Goal: Task Accomplishment & Management: Complete application form

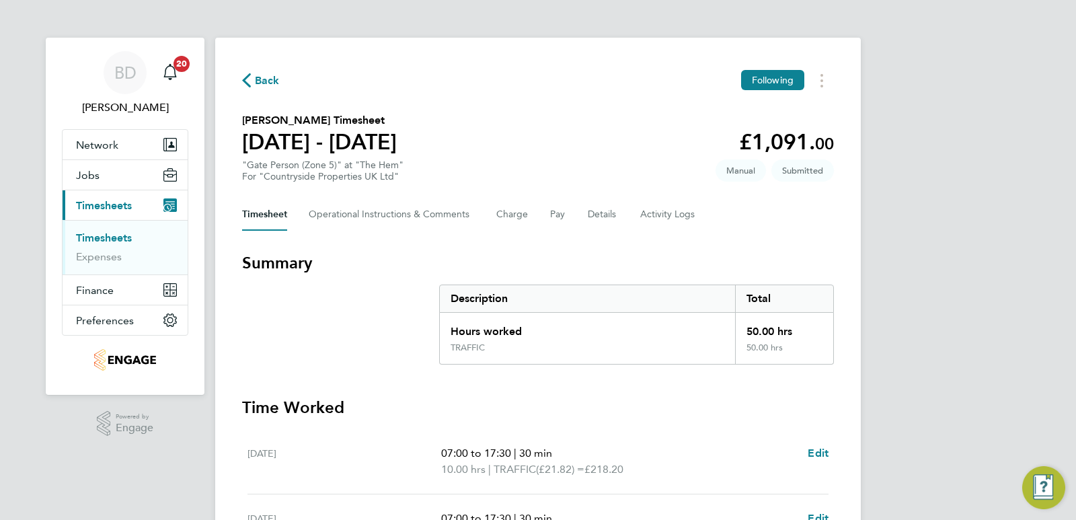
click at [265, 85] on span "Back" at bounding box center [267, 81] width 25 height 16
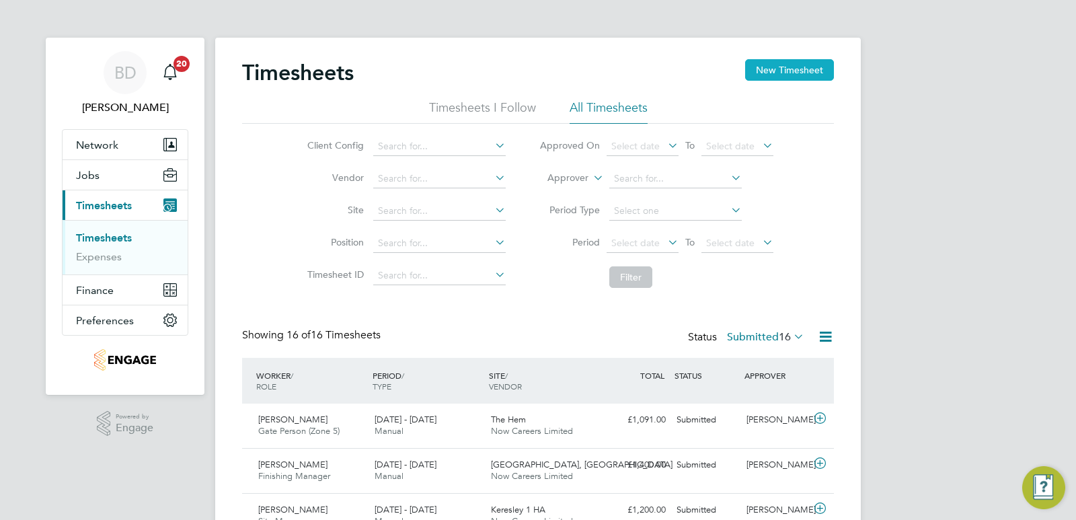
click at [771, 75] on button "New Timesheet" at bounding box center [789, 70] width 89 height 22
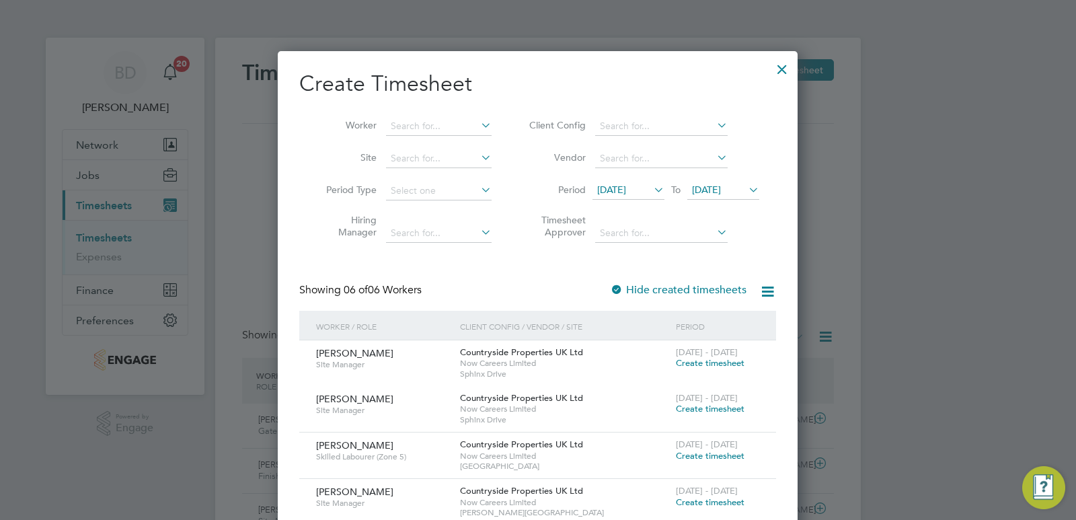
click at [651, 188] on icon at bounding box center [651, 189] width 0 height 19
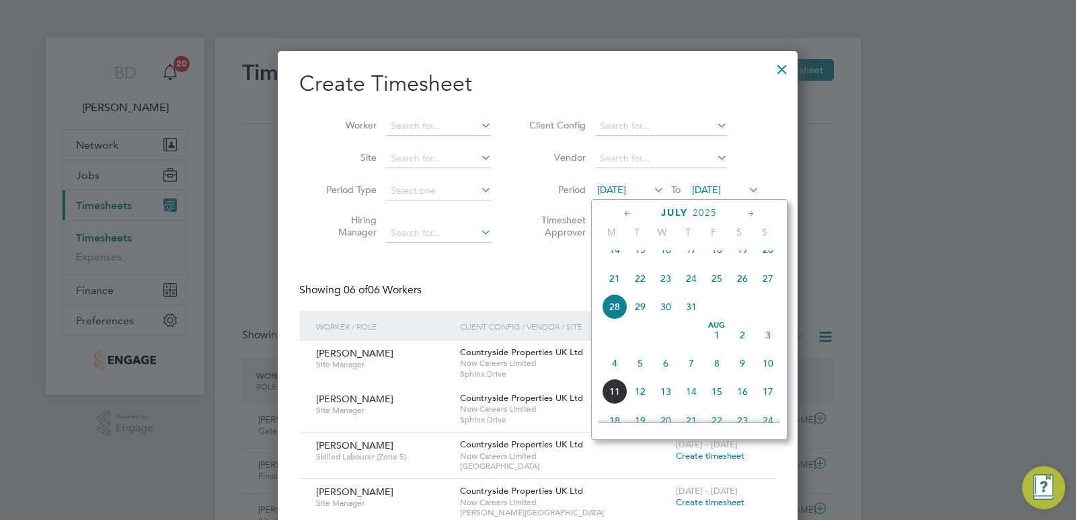
click at [614, 375] on span "4" at bounding box center [615, 363] width 26 height 26
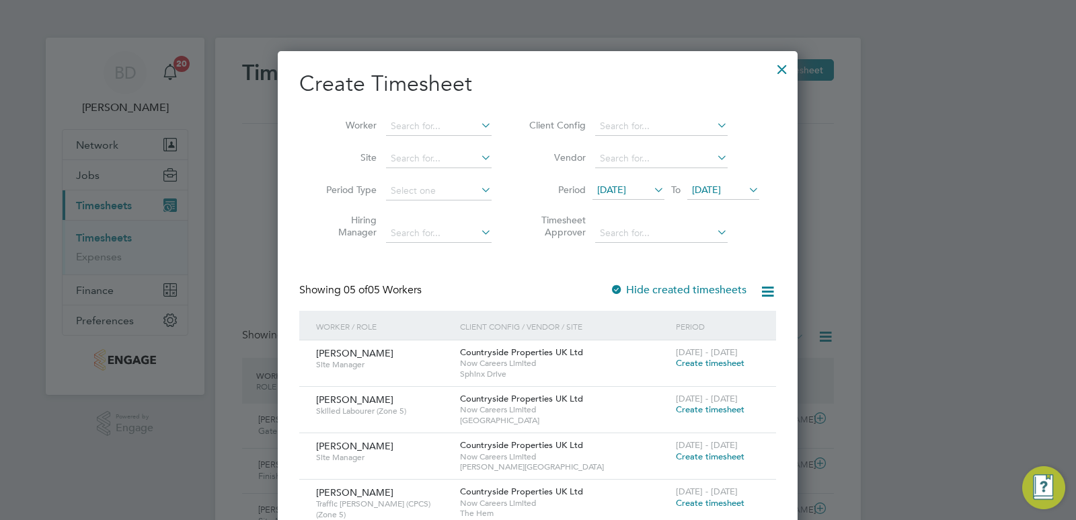
click at [721, 186] on span "[DATE]" at bounding box center [706, 190] width 29 height 12
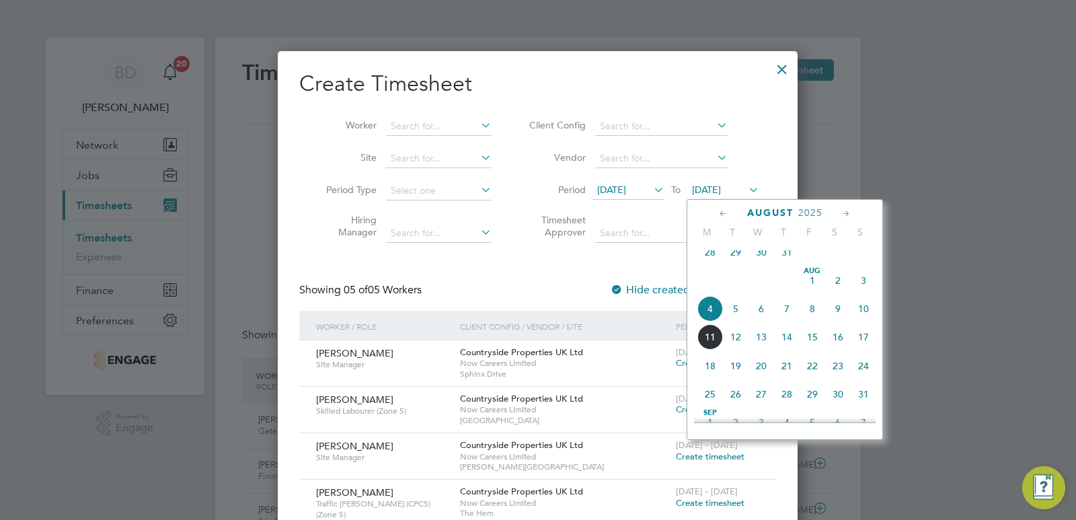
click at [812, 315] on span "8" at bounding box center [813, 309] width 26 height 26
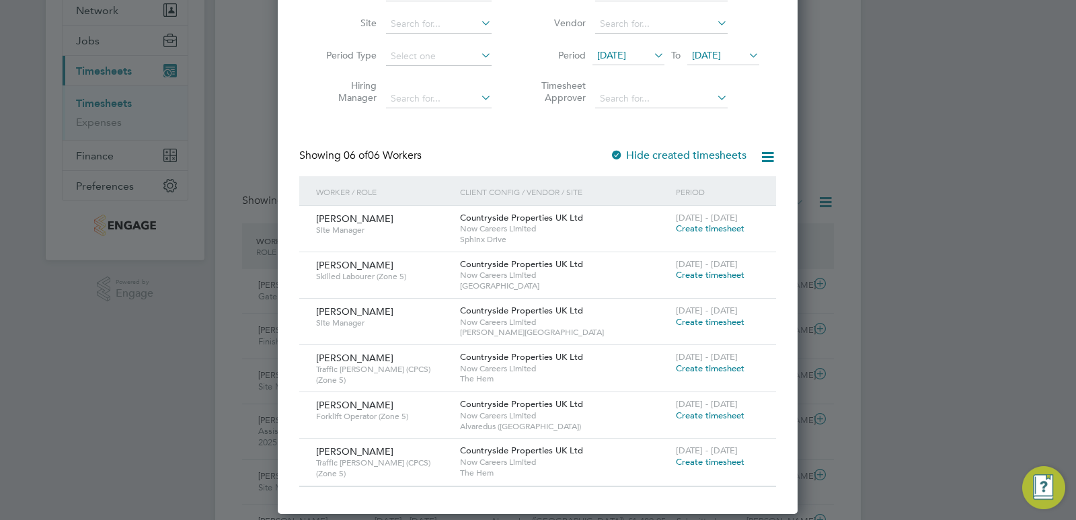
click at [690, 413] on span "Create timesheet" at bounding box center [710, 415] width 69 height 11
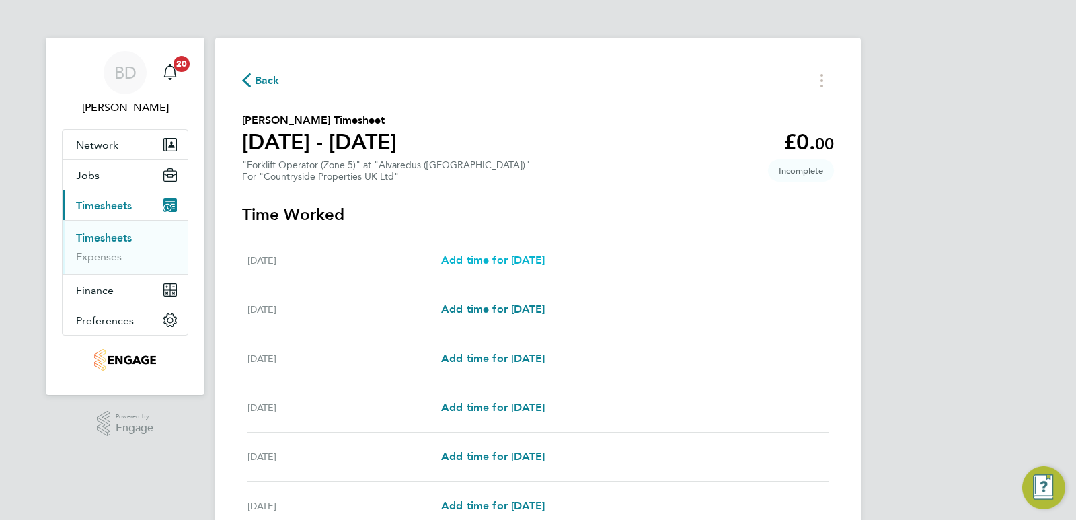
click at [495, 261] on span "Add time for [DATE]" at bounding box center [493, 260] width 104 height 13
select select "30"
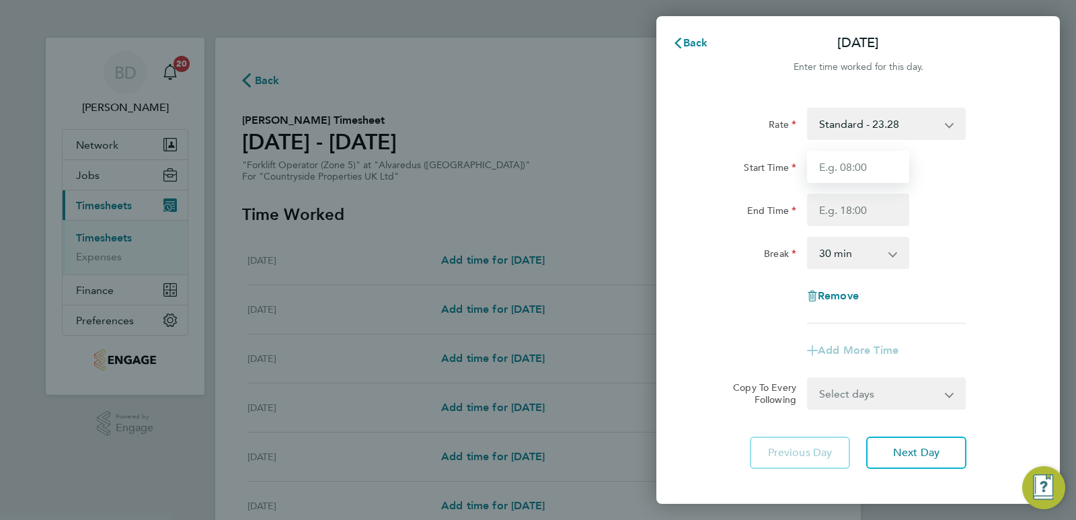
click at [844, 163] on input "Start Time" at bounding box center [858, 167] width 102 height 32
type input "07:00"
click at [868, 205] on input "End Time" at bounding box center [858, 210] width 102 height 32
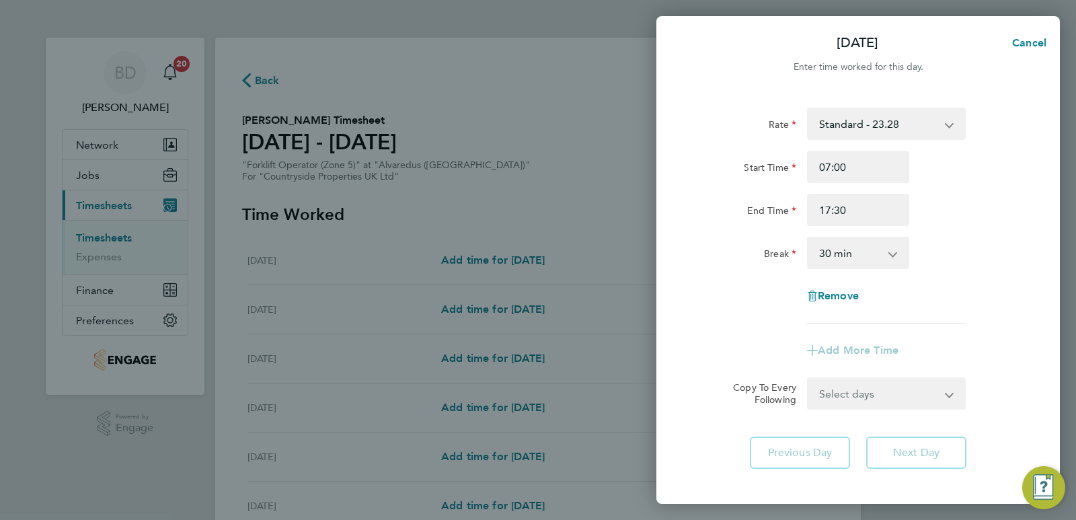
click at [977, 261] on div "Break 0 min 15 min 30 min 45 min 60 min 75 min 90 min" at bounding box center [858, 253] width 339 height 32
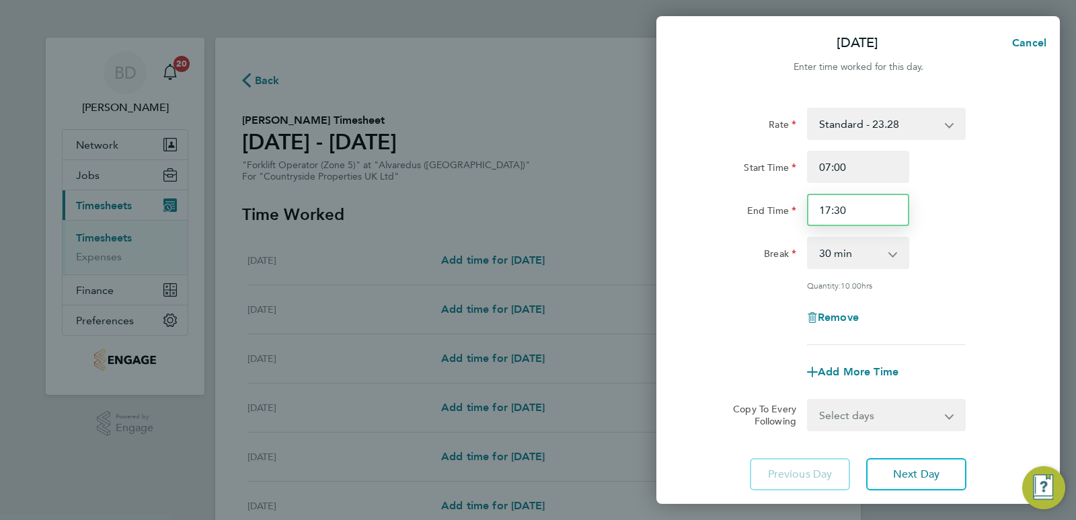
click at [841, 212] on input "17:30" at bounding box center [858, 210] width 102 height 32
type input "17:00"
drag, startPoint x: 955, startPoint y: 233, endPoint x: 962, endPoint y: 240, distance: 10.0
click at [962, 240] on div "Rate Standard - 23.28 Start Time 07:00 End Time 17:00 Break 0 min 15 min 30 min…" at bounding box center [858, 226] width 328 height 237
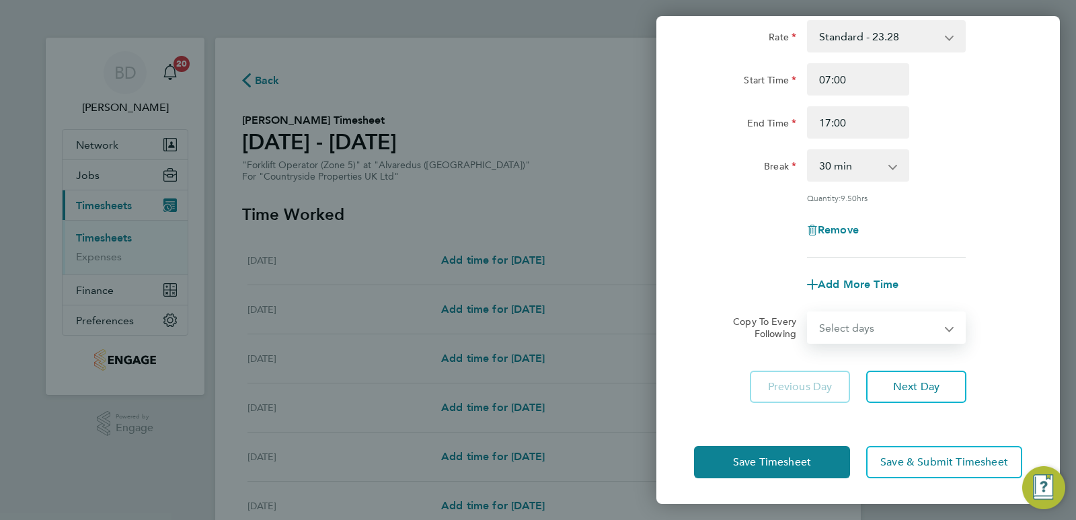
click at [871, 333] on select "Select days Day Weekday (Mon-Fri) Weekend (Sat-Sun) [DATE] [DATE] [DATE] [DATE]…" at bounding box center [878, 328] width 141 height 30
select select "WEEKDAY"
click at [808, 313] on select "Select days Day Weekday (Mon-Fri) Weekend (Sat-Sun) [DATE] [DATE] [DATE] [DATE]…" at bounding box center [878, 328] width 141 height 30
select select "[DATE]"
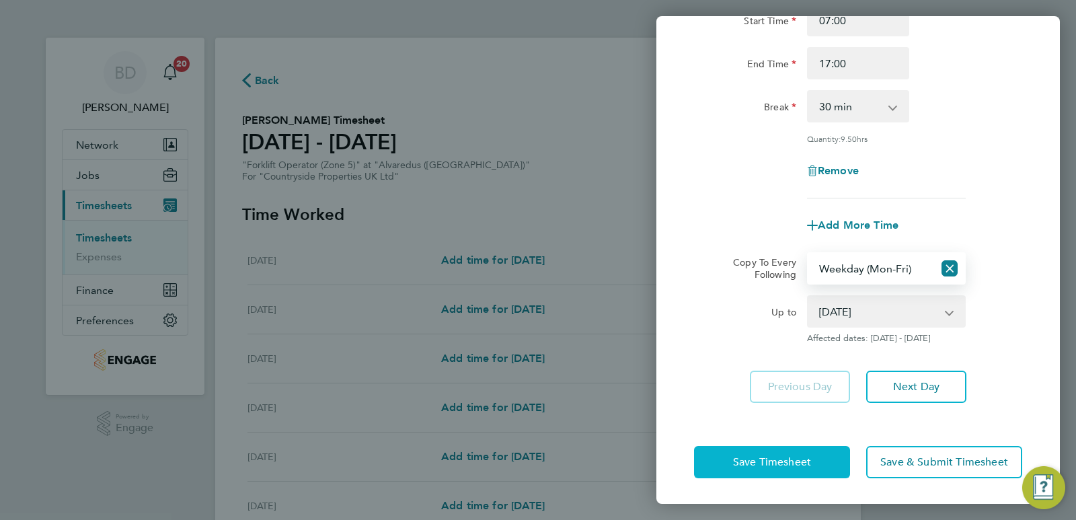
click at [756, 457] on span "Save Timesheet" at bounding box center [772, 461] width 78 height 13
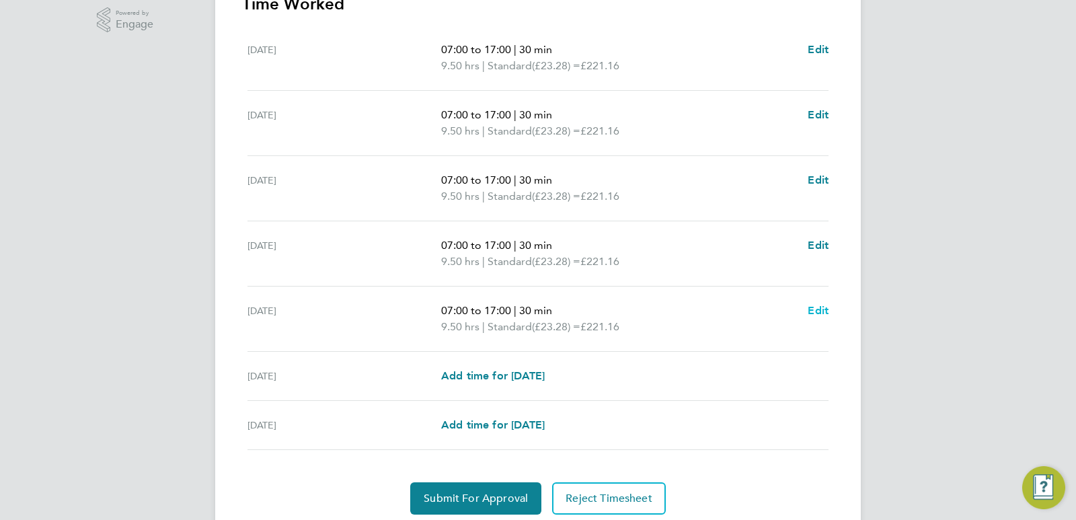
click at [812, 308] on span "Edit" at bounding box center [818, 310] width 21 height 13
select select "30"
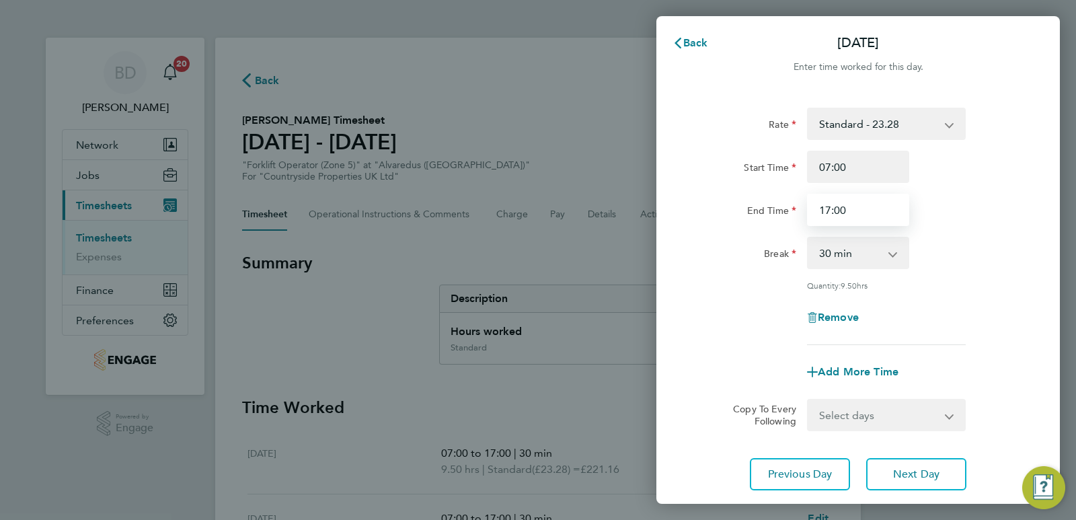
click at [827, 212] on input "17:00" at bounding box center [858, 210] width 102 height 32
type input "18:00"
click at [967, 223] on div "End Time 18:00" at bounding box center [858, 210] width 339 height 32
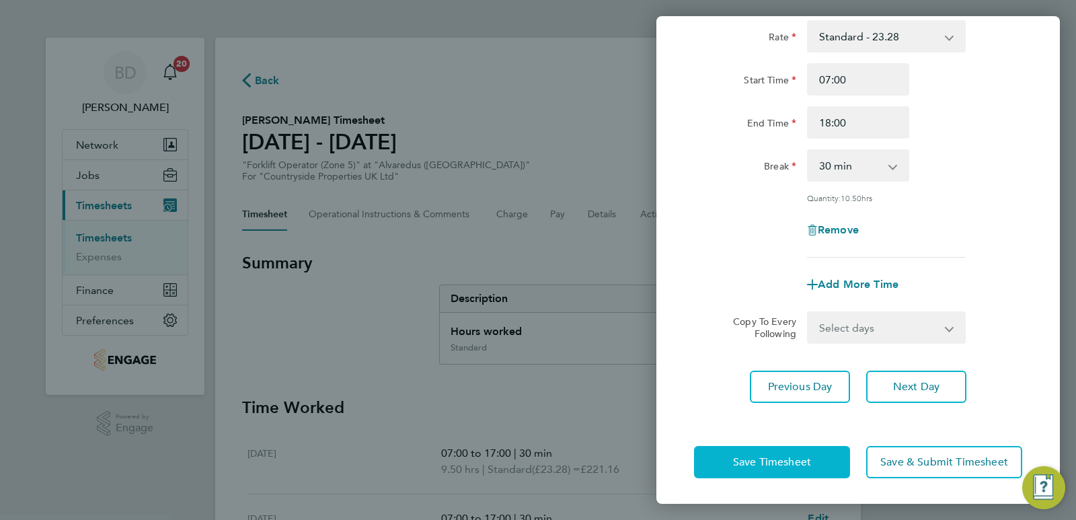
click at [778, 463] on span "Save Timesheet" at bounding box center [772, 461] width 78 height 13
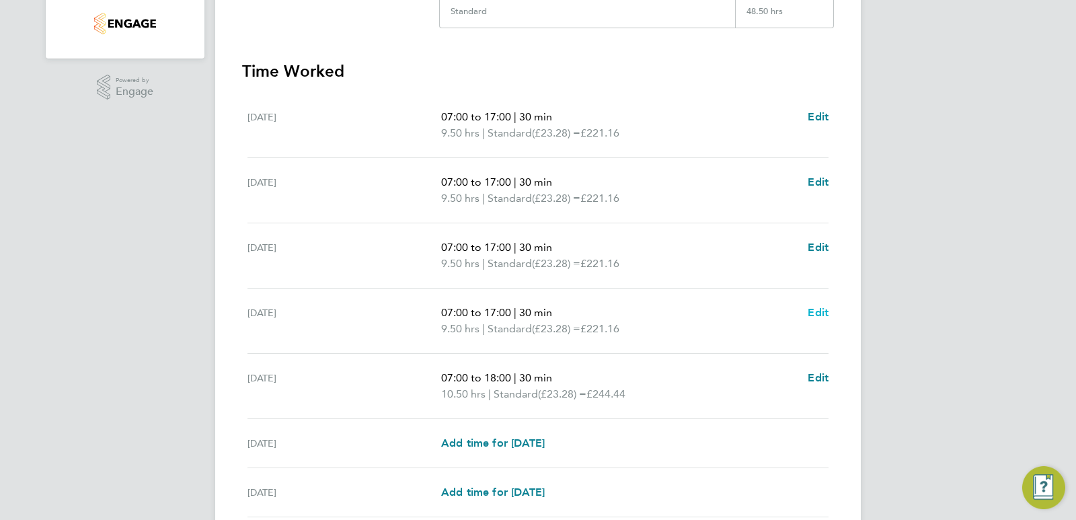
click at [811, 307] on span "Edit" at bounding box center [818, 312] width 21 height 13
select select "30"
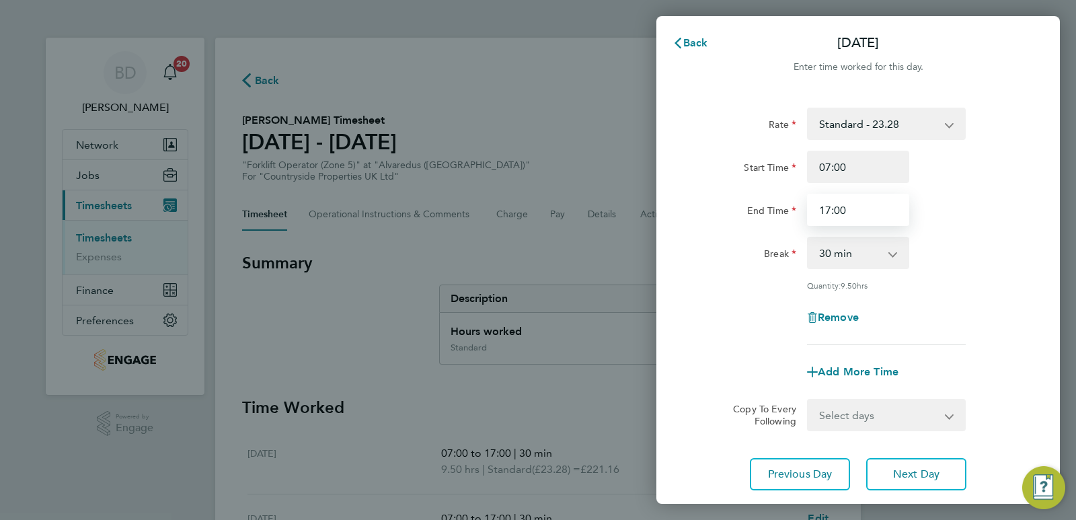
click at [838, 211] on input "17:00" at bounding box center [858, 210] width 102 height 32
type input "17:30"
click at [946, 225] on div "End Time 17:30" at bounding box center [858, 210] width 339 height 32
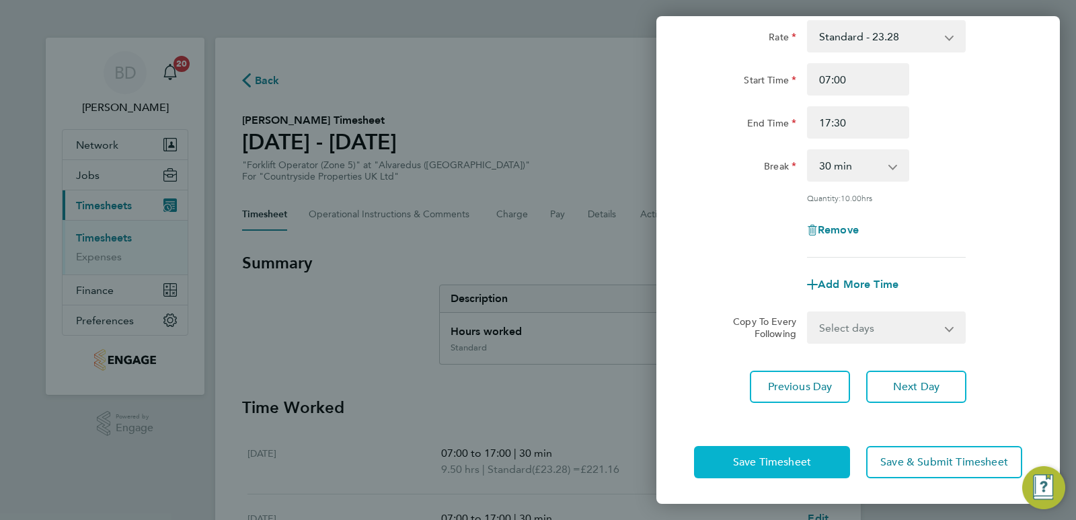
click at [777, 471] on button "Save Timesheet" at bounding box center [772, 462] width 156 height 32
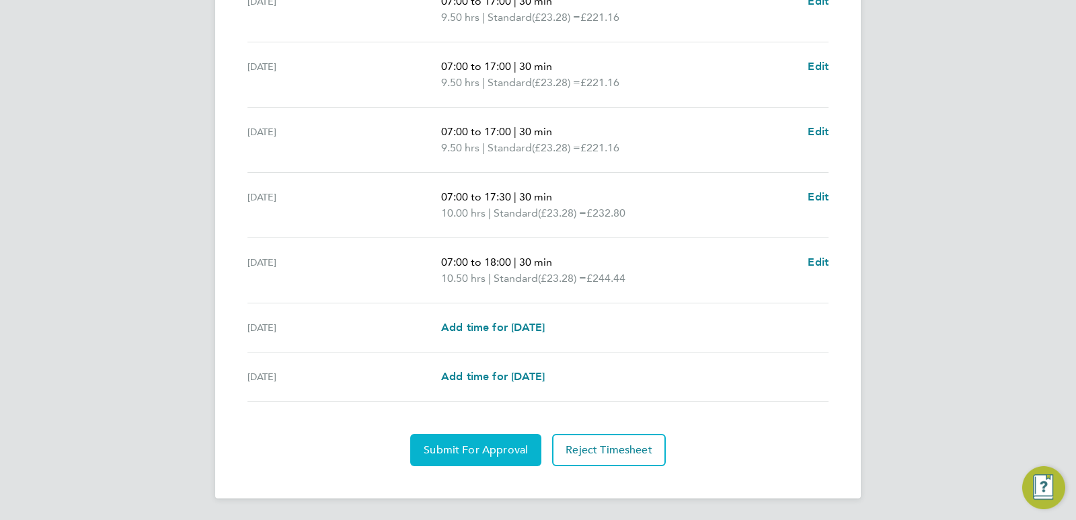
click at [465, 445] on span "Submit For Approval" at bounding box center [476, 449] width 104 height 13
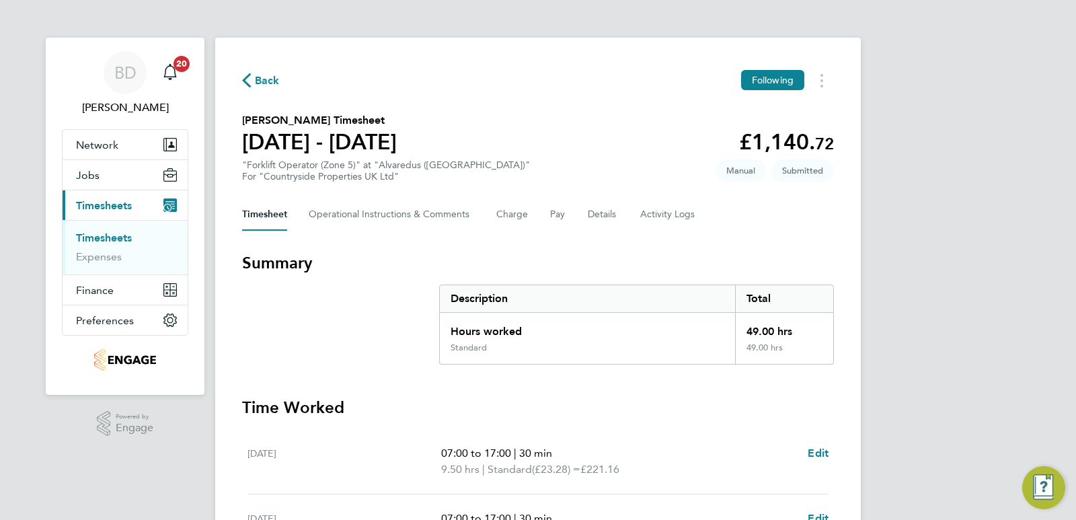
click at [267, 74] on span "Back" at bounding box center [267, 81] width 25 height 16
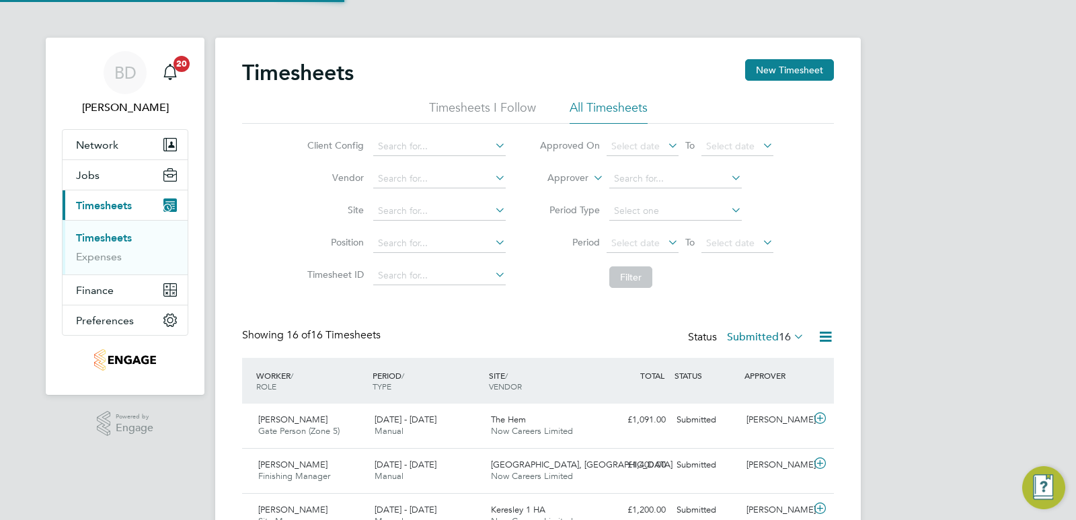
scroll to position [34, 117]
click at [792, 71] on button "New Timesheet" at bounding box center [789, 70] width 89 height 22
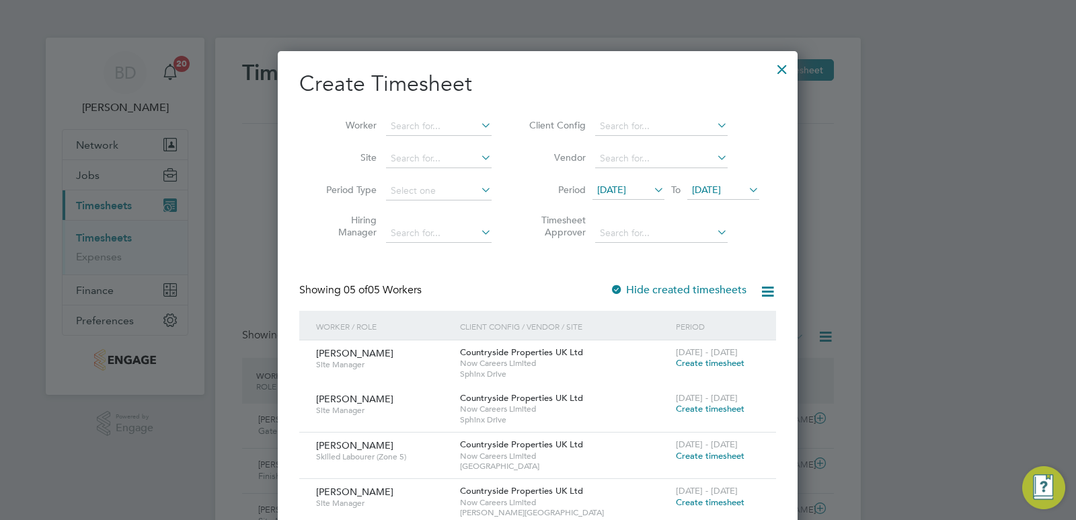
click at [626, 191] on span "[DATE]" at bounding box center [611, 190] width 29 height 12
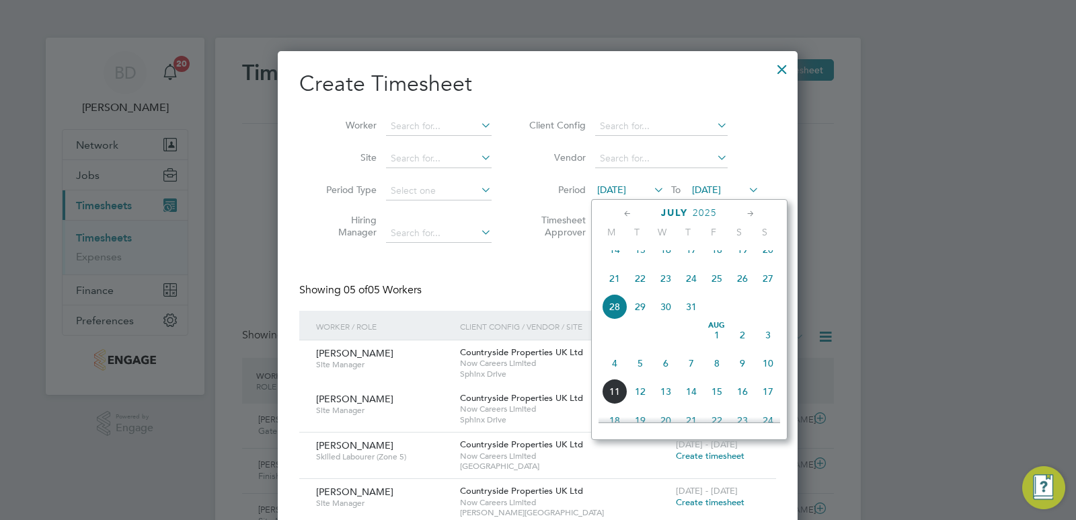
drag, startPoint x: 617, startPoint y: 377, endPoint x: 645, endPoint y: 336, distance: 50.0
click at [617, 376] on span "4" at bounding box center [615, 363] width 26 height 26
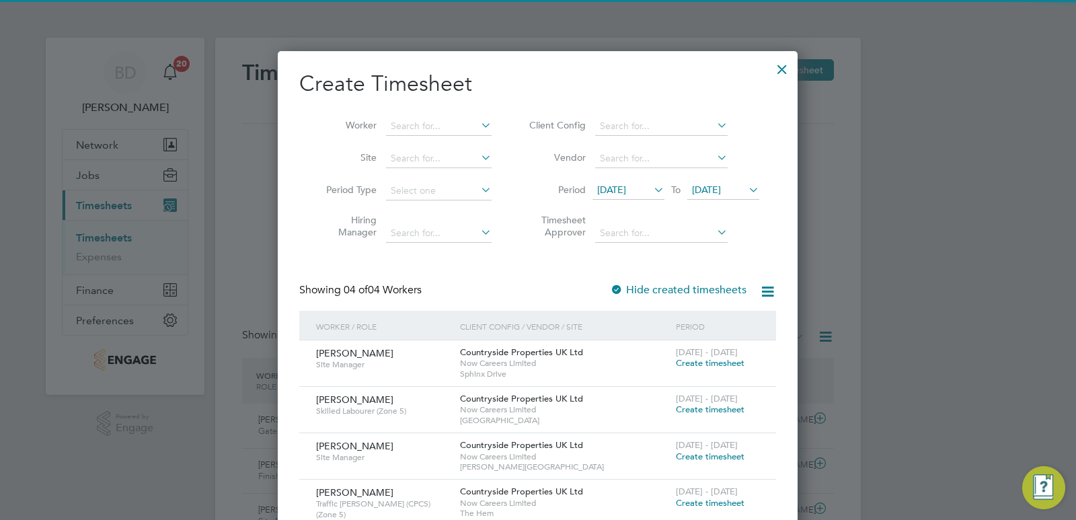
click at [721, 192] on span "[DATE]" at bounding box center [706, 190] width 29 height 12
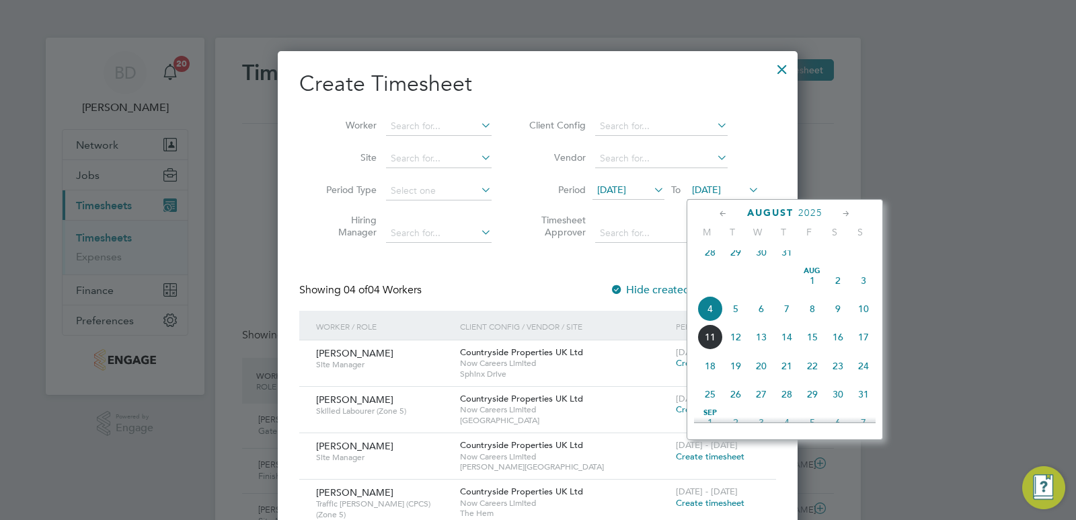
click at [812, 319] on span "8" at bounding box center [813, 309] width 26 height 26
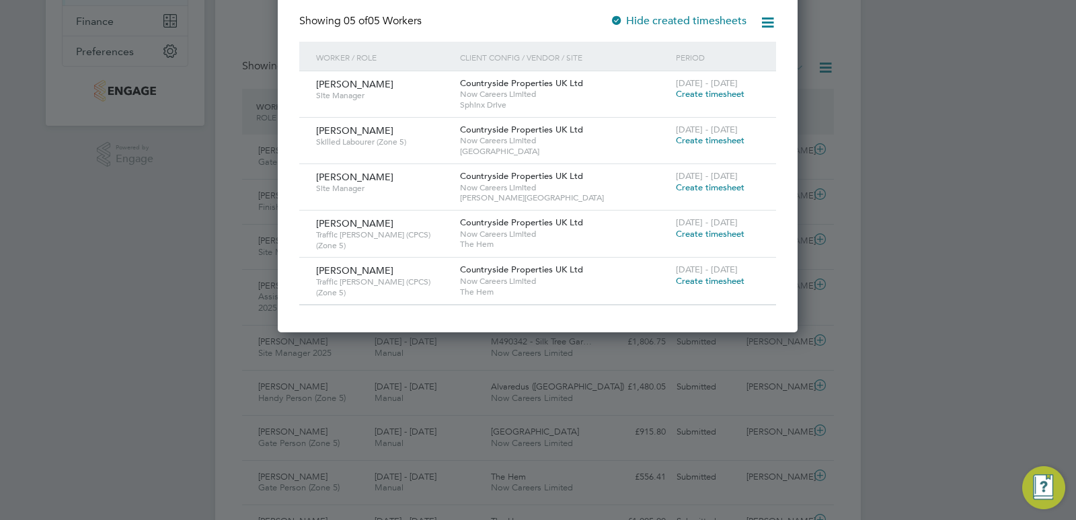
click at [707, 278] on span "Create timesheet" at bounding box center [710, 280] width 69 height 11
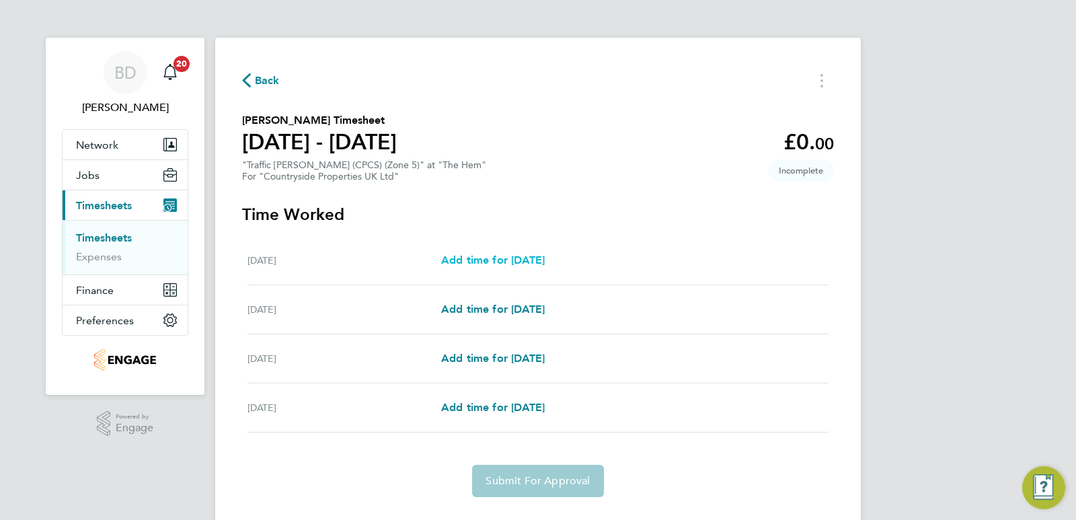
click at [487, 256] on span "Add time for [DATE]" at bounding box center [493, 260] width 104 height 13
select select "30"
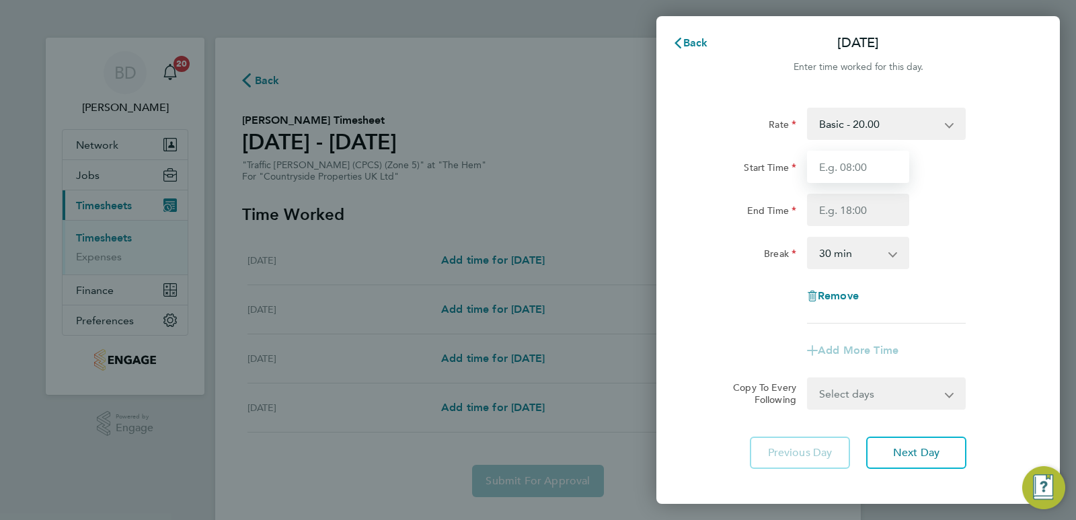
click at [850, 171] on input "Start Time" at bounding box center [858, 167] width 102 height 32
type input "07:00"
click at [879, 206] on input "End Time" at bounding box center [858, 210] width 102 height 32
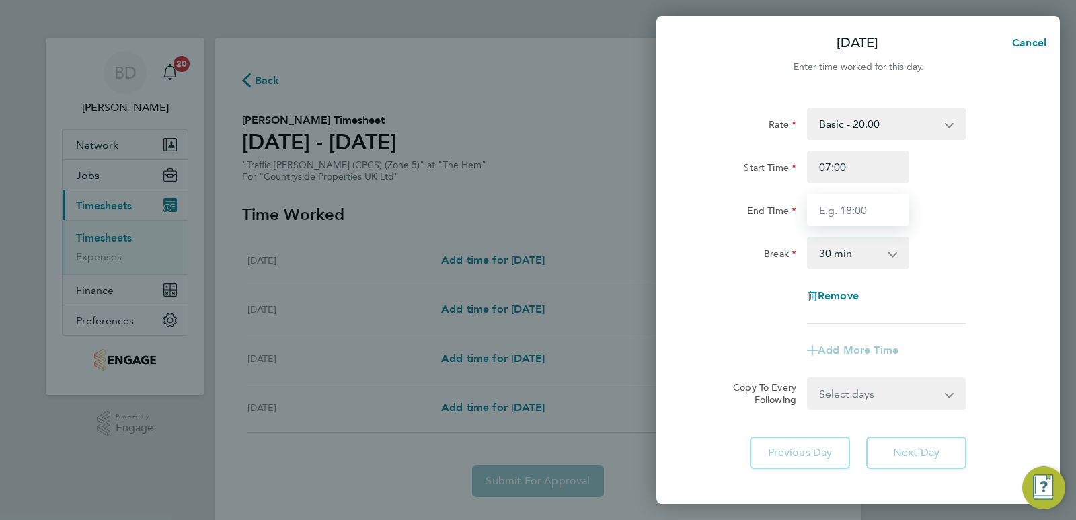
type input "16:30"
click at [962, 221] on div "End Time 16:30" at bounding box center [858, 210] width 339 height 32
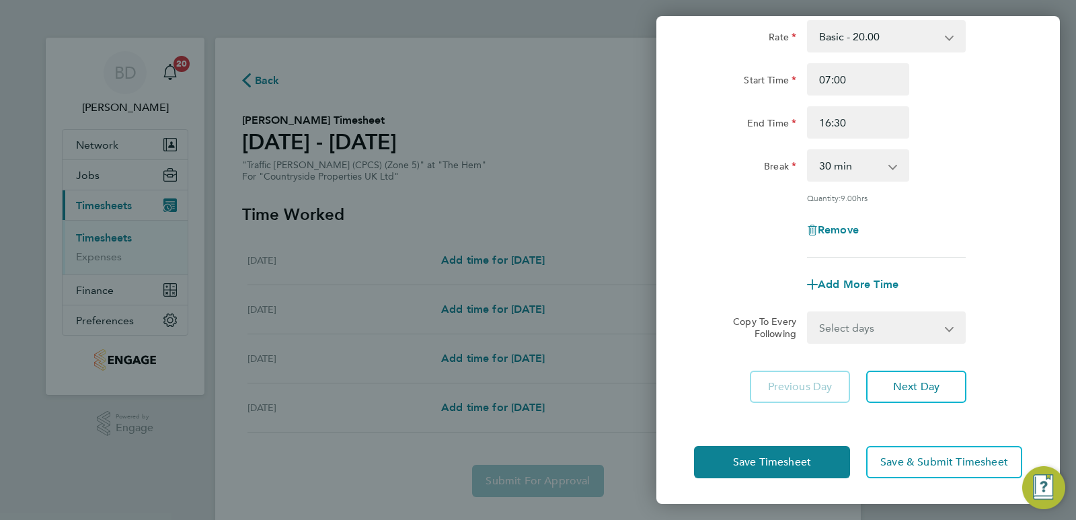
click at [887, 326] on select "Select days Day Weekend (Sat-Sun) [DATE] [DATE] [DATE]" at bounding box center [878, 328] width 141 height 30
select select "DAY"
click at [808, 313] on select "Select days Day Weekend (Sat-Sun) [DATE] [DATE] [DATE]" at bounding box center [878, 328] width 141 height 30
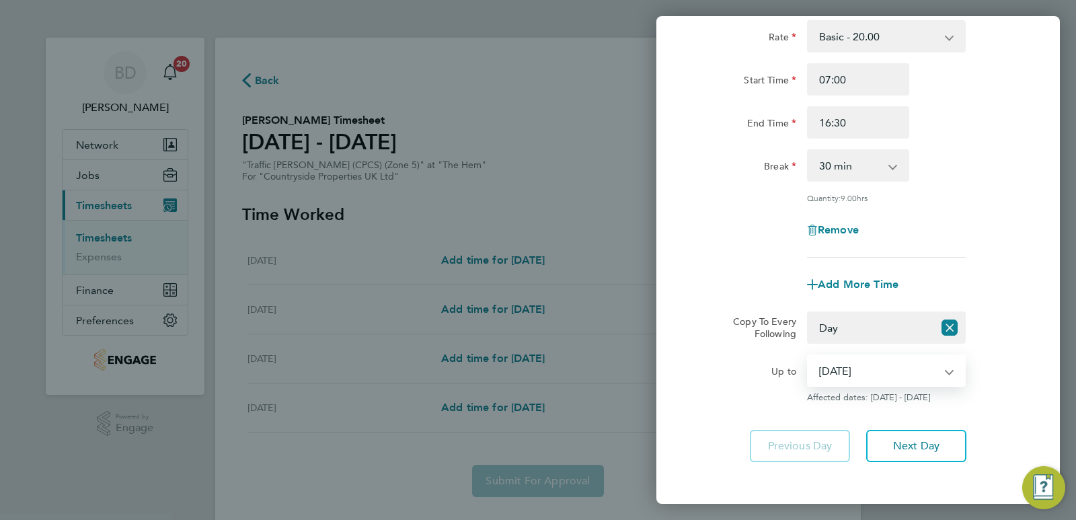
click at [878, 363] on select "[DATE] [DATE] [DATE]" at bounding box center [878, 371] width 140 height 30
select select "[DATE]"
click at [808, 356] on select "[DATE] [DATE] [DATE]" at bounding box center [878, 371] width 140 height 30
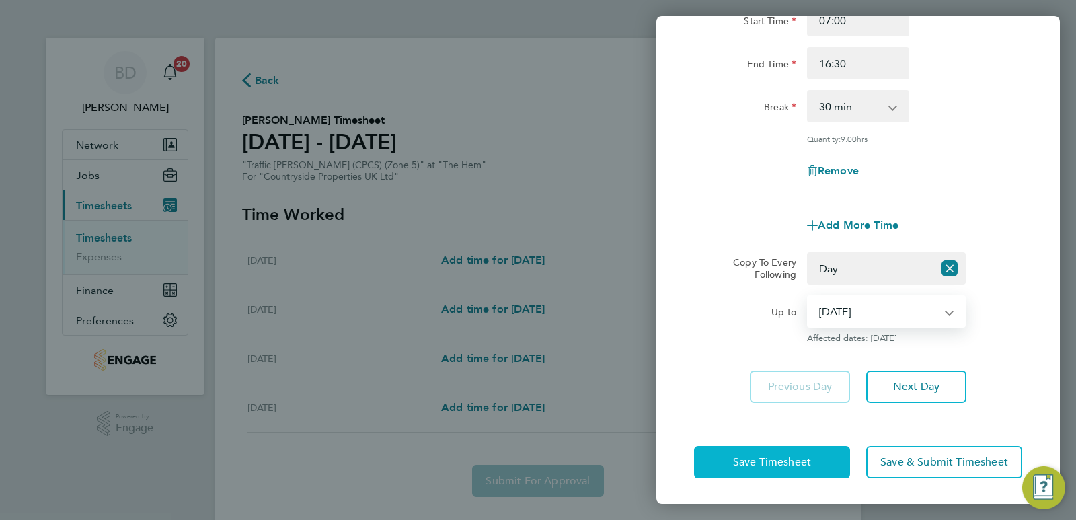
click at [778, 470] on button "Save Timesheet" at bounding box center [772, 462] width 156 height 32
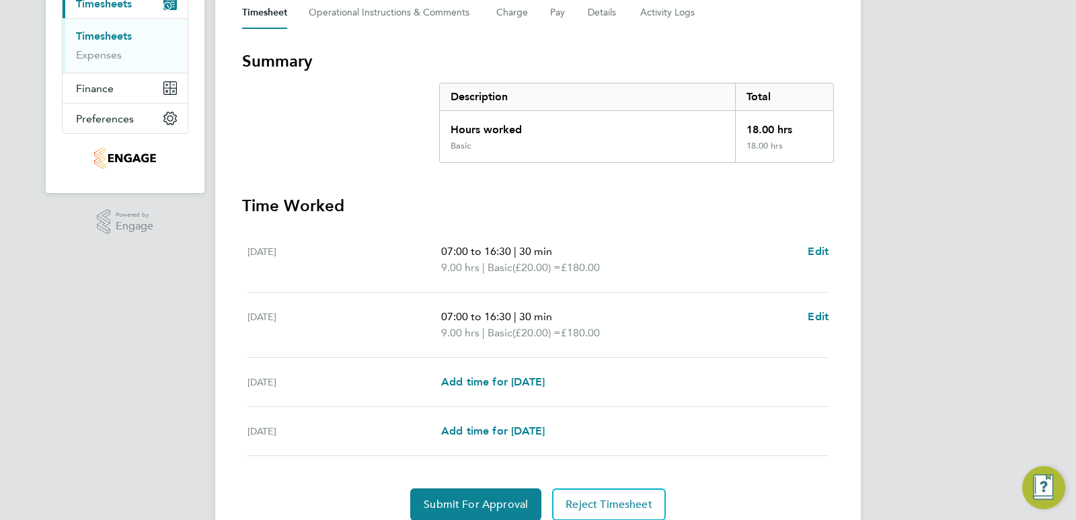
scroll to position [256, 0]
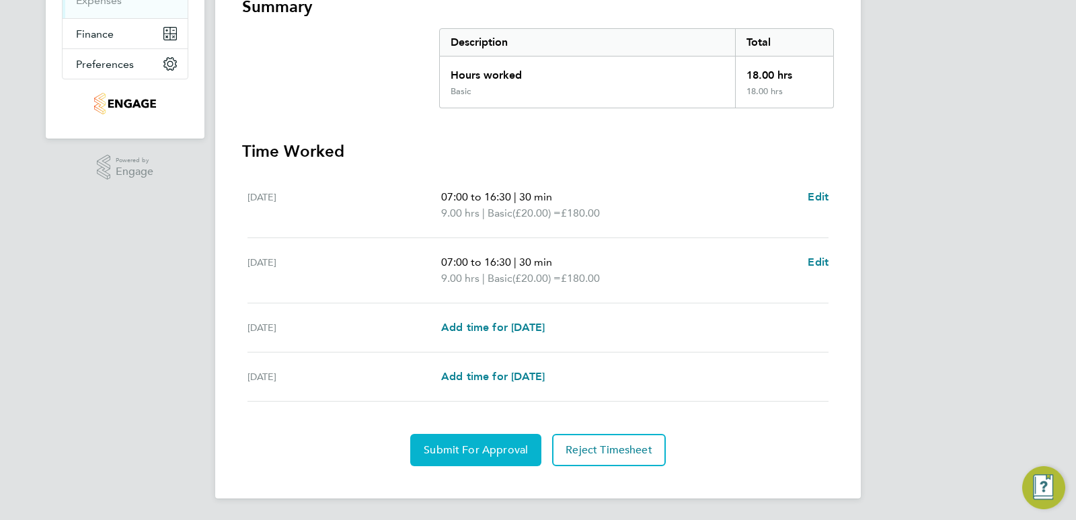
click at [473, 444] on span "Submit For Approval" at bounding box center [476, 449] width 104 height 13
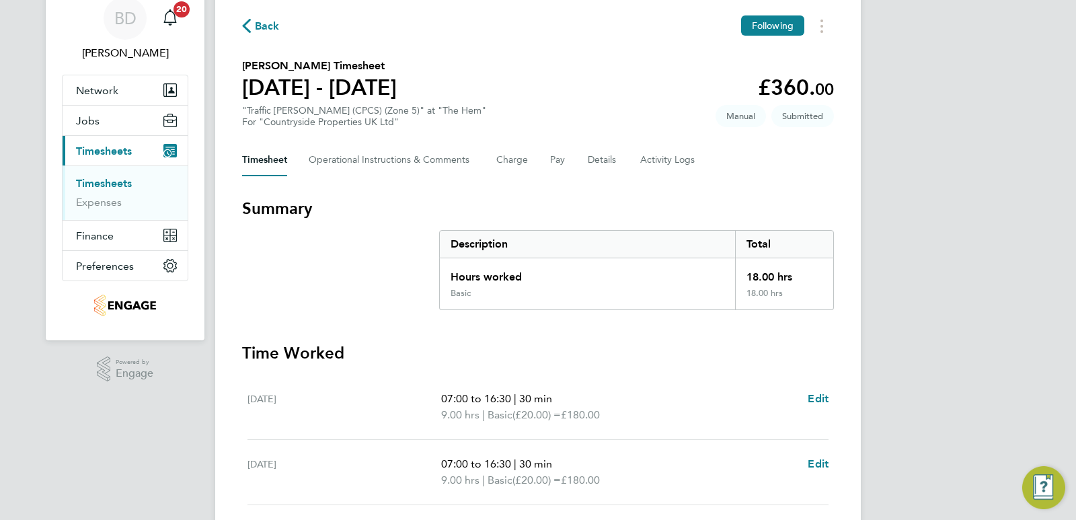
scroll to position [0, 0]
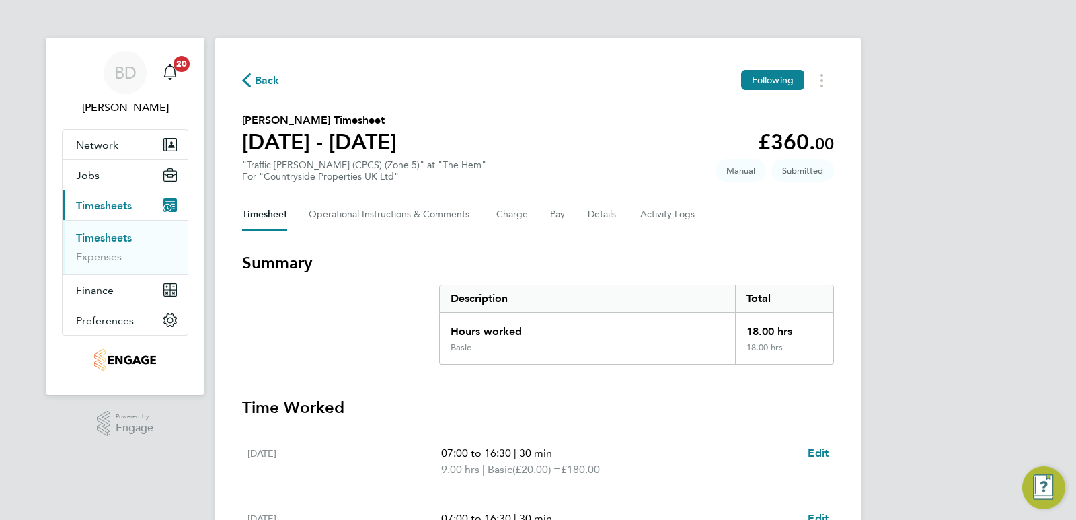
click at [263, 82] on span "Back" at bounding box center [267, 81] width 25 height 16
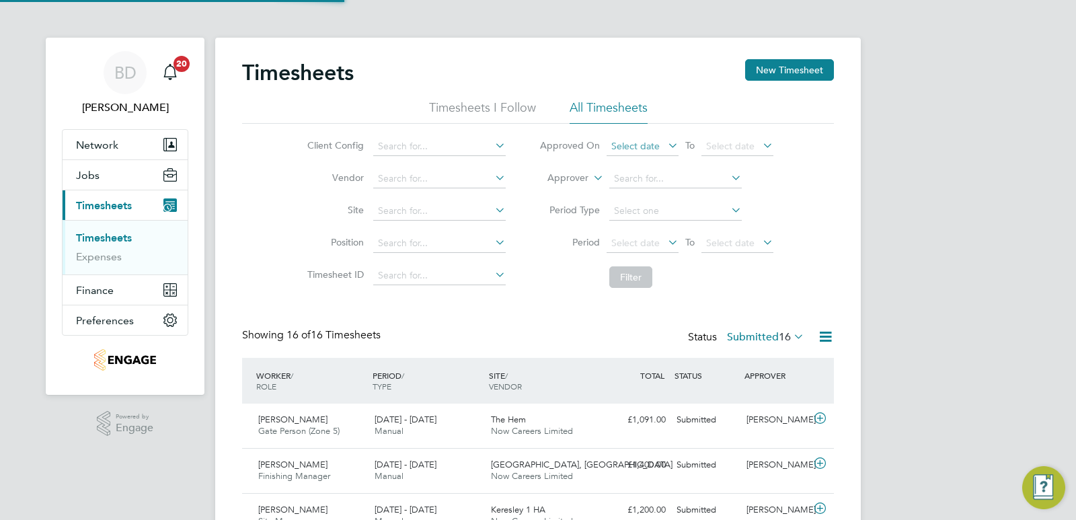
scroll to position [34, 117]
click at [775, 79] on button "New Timesheet" at bounding box center [789, 70] width 89 height 22
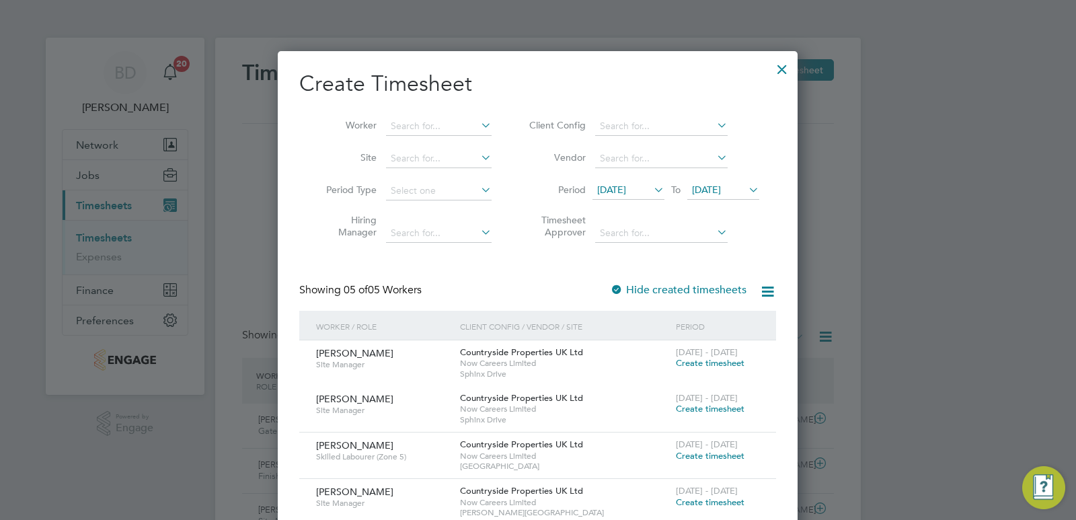
click at [626, 189] on span "[DATE]" at bounding box center [611, 190] width 29 height 12
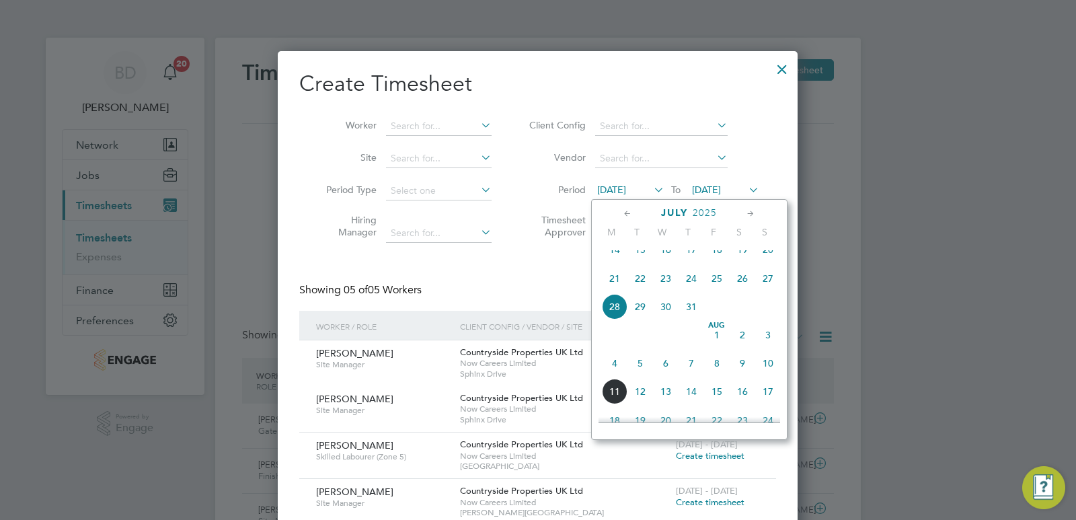
click at [611, 371] on span "4" at bounding box center [615, 363] width 26 height 26
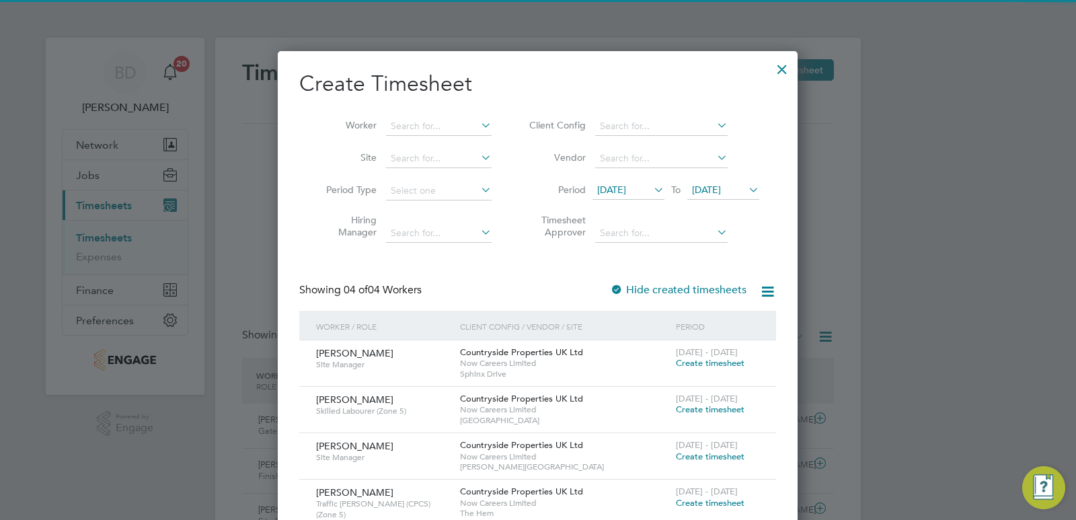
click at [721, 192] on span "[DATE]" at bounding box center [706, 190] width 29 height 12
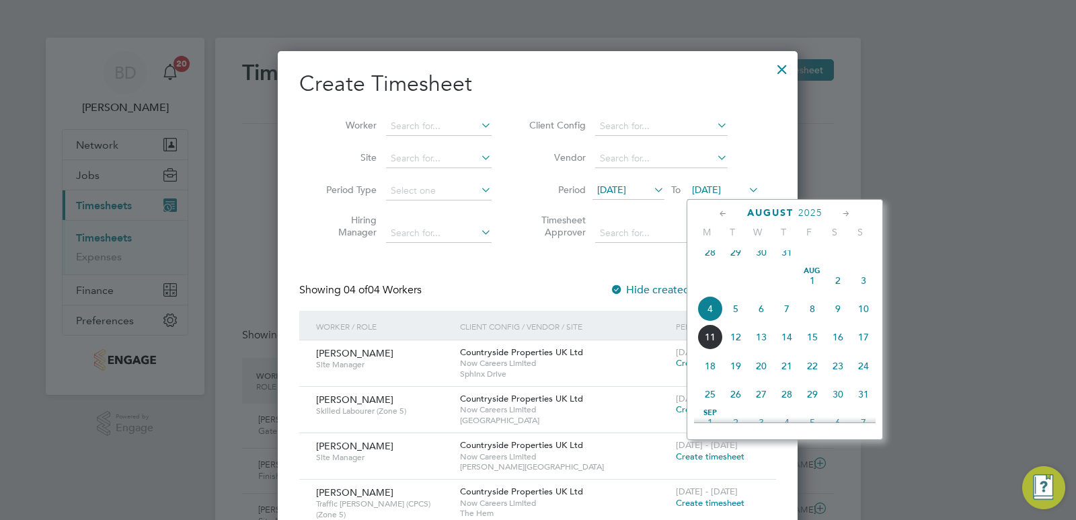
click at [806, 321] on span "8" at bounding box center [813, 309] width 26 height 26
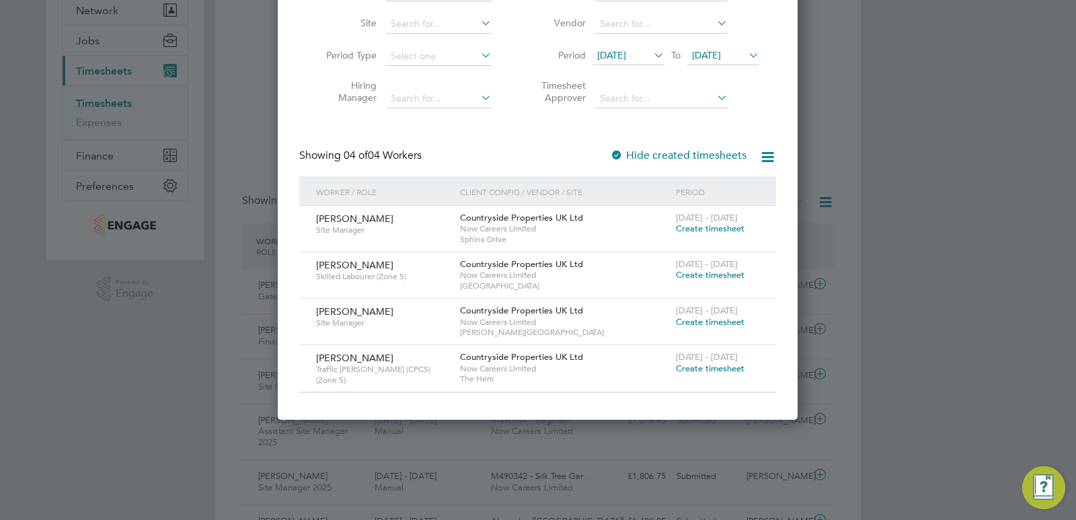
click at [691, 274] on span "Create timesheet" at bounding box center [710, 274] width 69 height 11
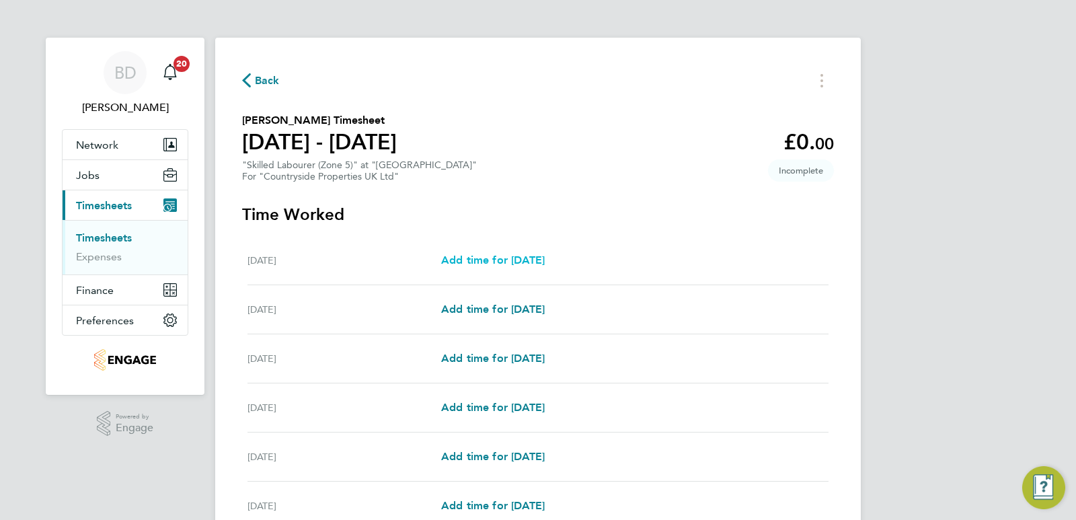
click at [482, 256] on span "Add time for [DATE]" at bounding box center [493, 260] width 104 height 13
select select "30"
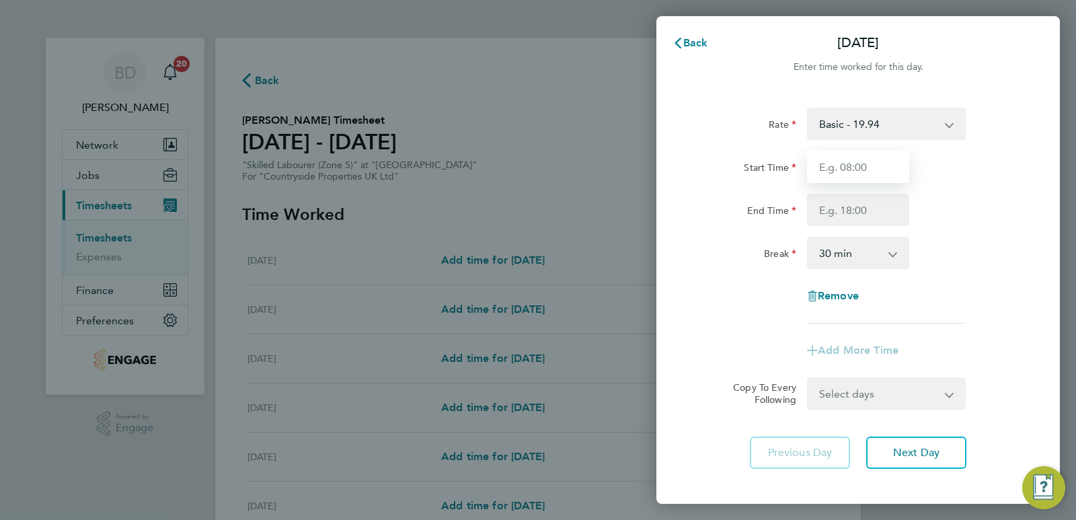
click at [872, 163] on input "Start Time" at bounding box center [858, 167] width 102 height 32
type input "07:00"
click at [879, 206] on input "End Time" at bounding box center [858, 210] width 102 height 32
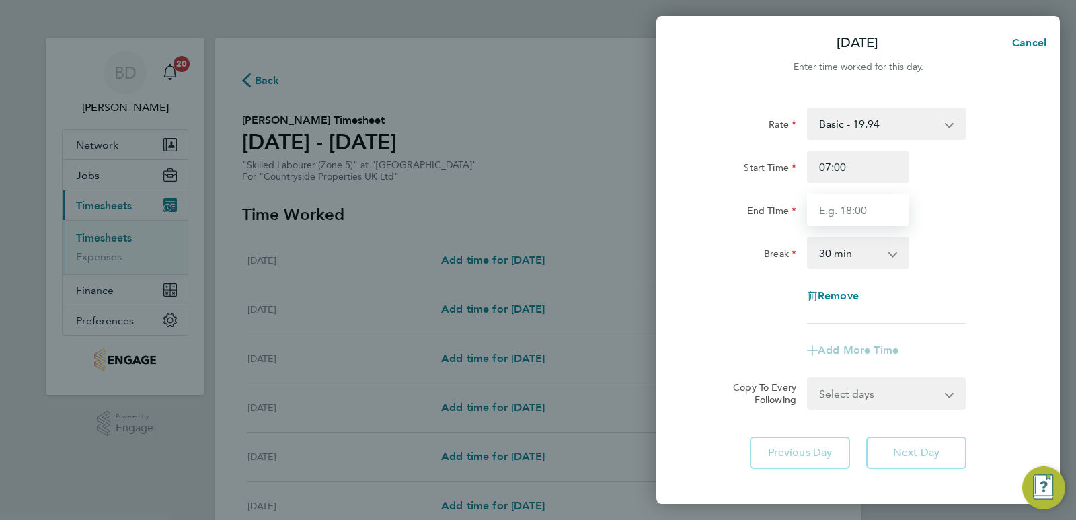
type input "16:30"
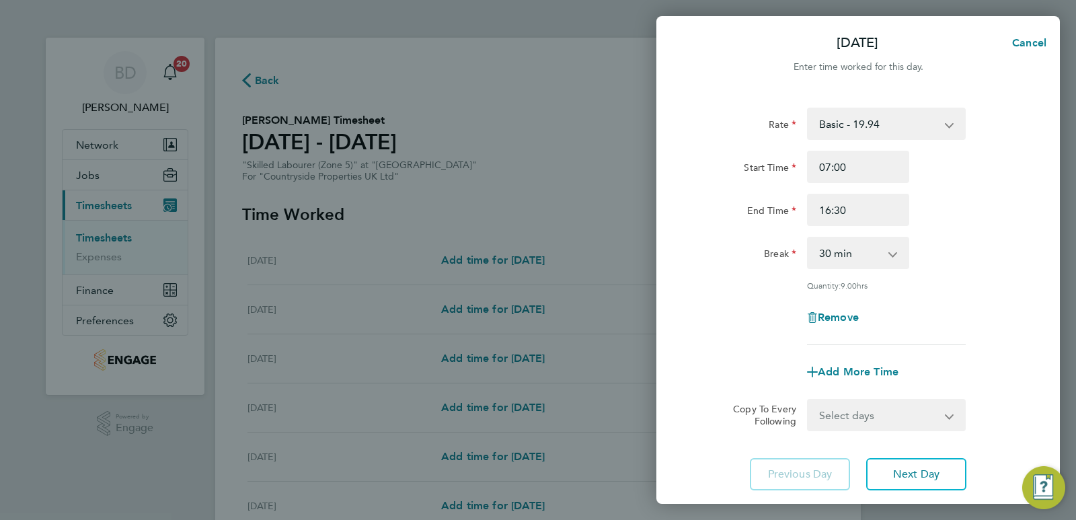
click at [973, 246] on div "Break 0 min 15 min 30 min 45 min 60 min 75 min 90 min" at bounding box center [858, 253] width 339 height 32
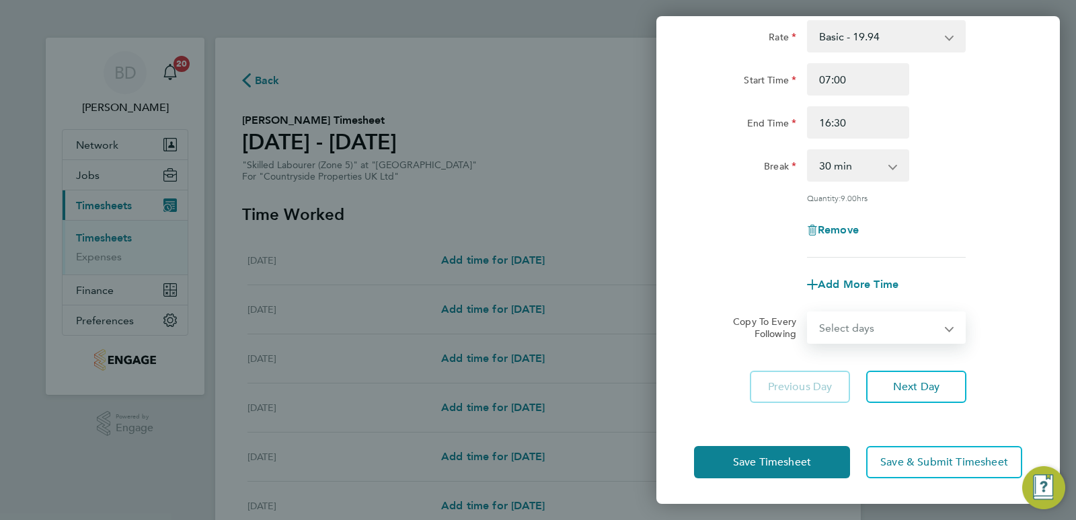
click at [897, 324] on select "Select days Day Weekday (Mon-Fri) Weekend (Sat-Sun) [DATE] [DATE] [DATE] [DATE]…" at bounding box center [878, 328] width 141 height 30
select select "WEEKDAY"
click at [808, 313] on select "Select days Day Weekday (Mon-Fri) Weekend (Sat-Sun) [DATE] [DATE] [DATE] [DATE]…" at bounding box center [878, 328] width 141 height 30
select select "[DATE]"
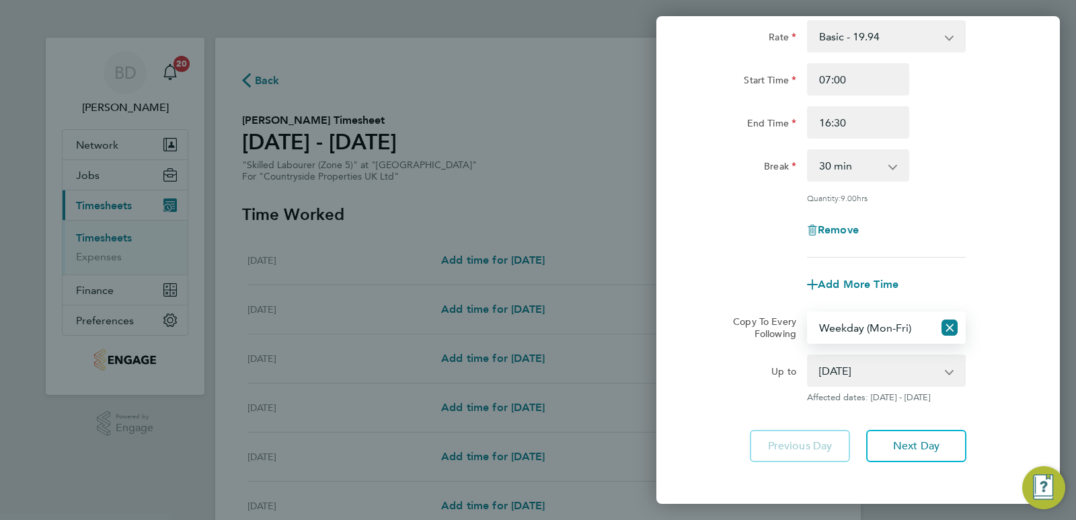
scroll to position [147, 0]
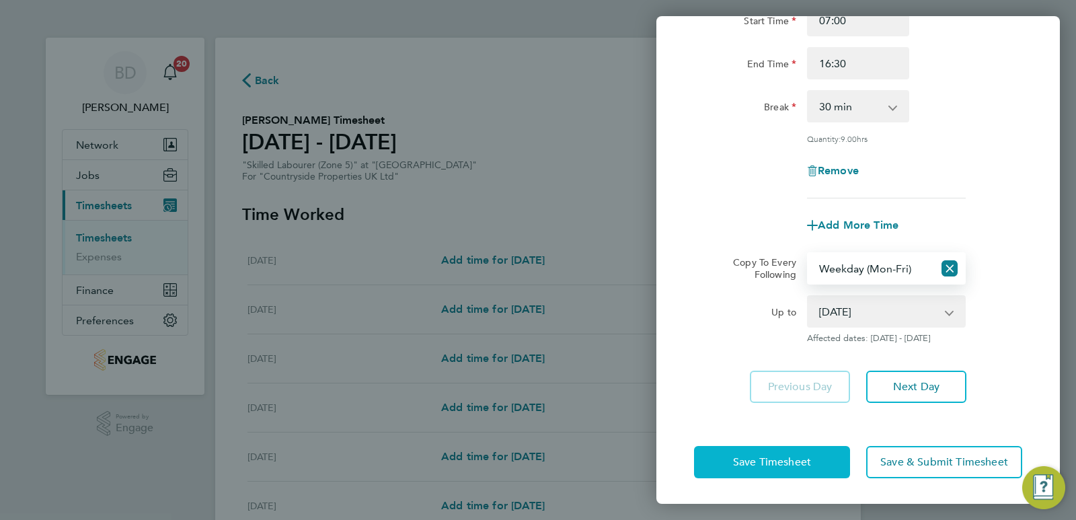
drag, startPoint x: 786, startPoint y: 468, endPoint x: 765, endPoint y: 448, distance: 29.0
click at [786, 468] on button "Save Timesheet" at bounding box center [772, 462] width 156 height 32
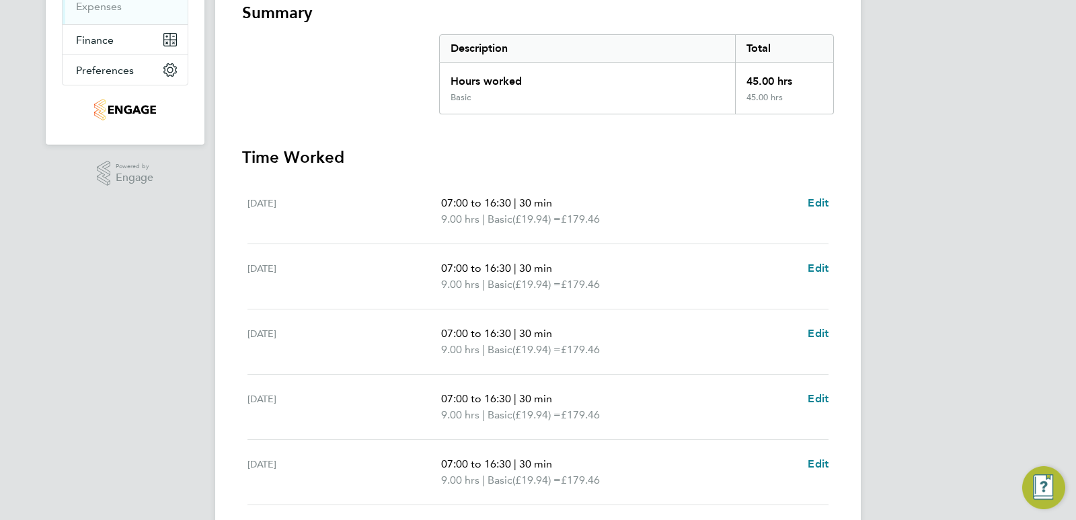
scroll to position [452, 0]
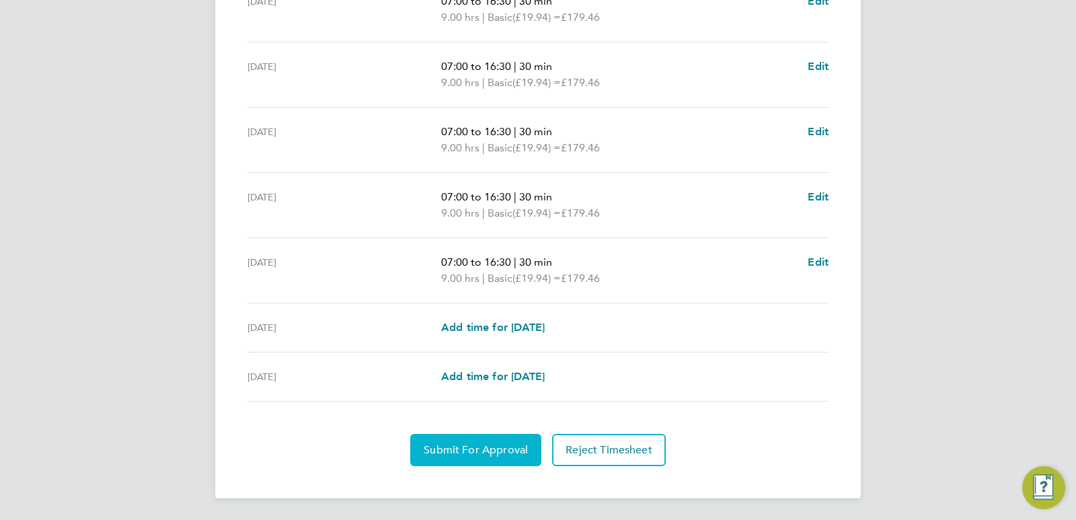
click at [458, 452] on span "Submit For Approval" at bounding box center [476, 449] width 104 height 13
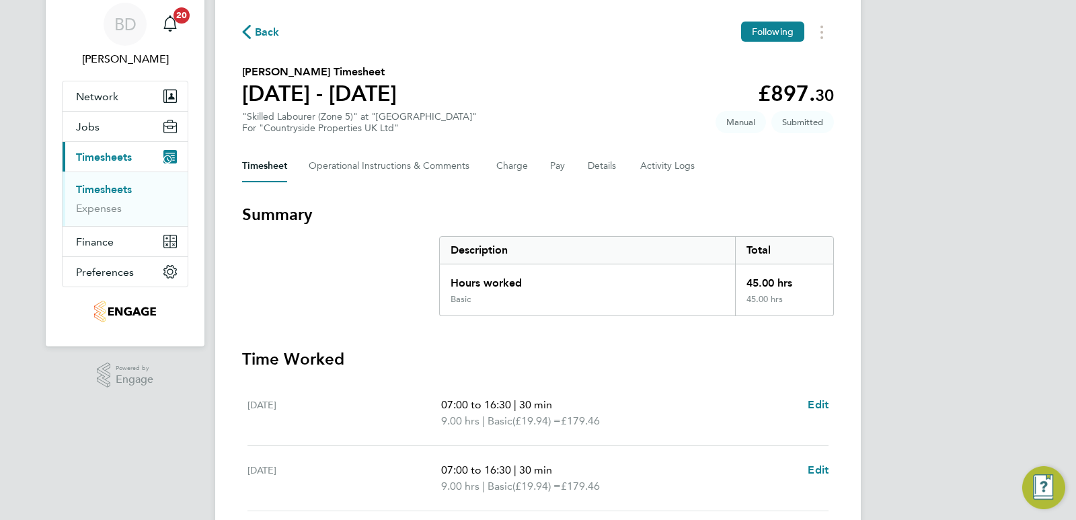
scroll to position [0, 0]
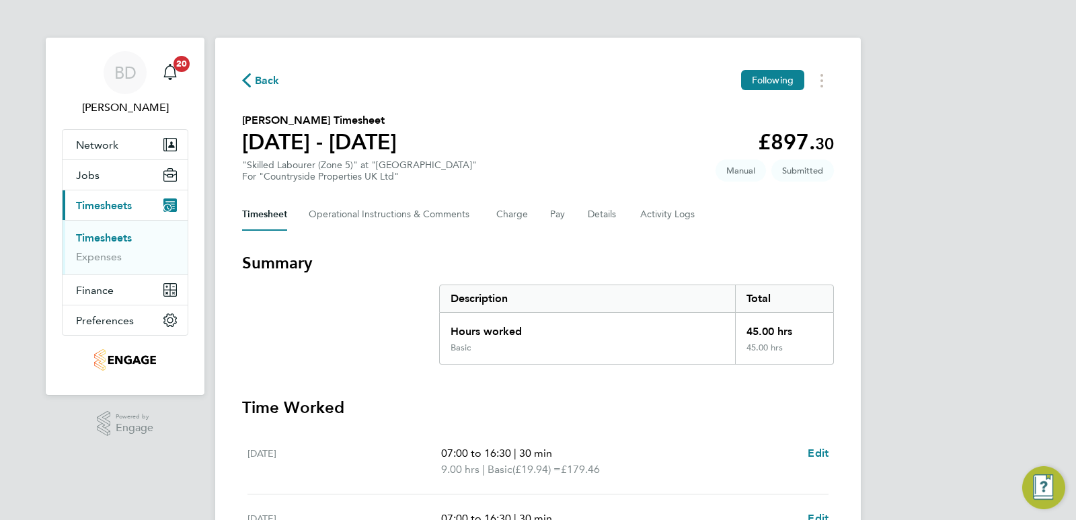
click at [261, 79] on span "Back" at bounding box center [267, 81] width 25 height 16
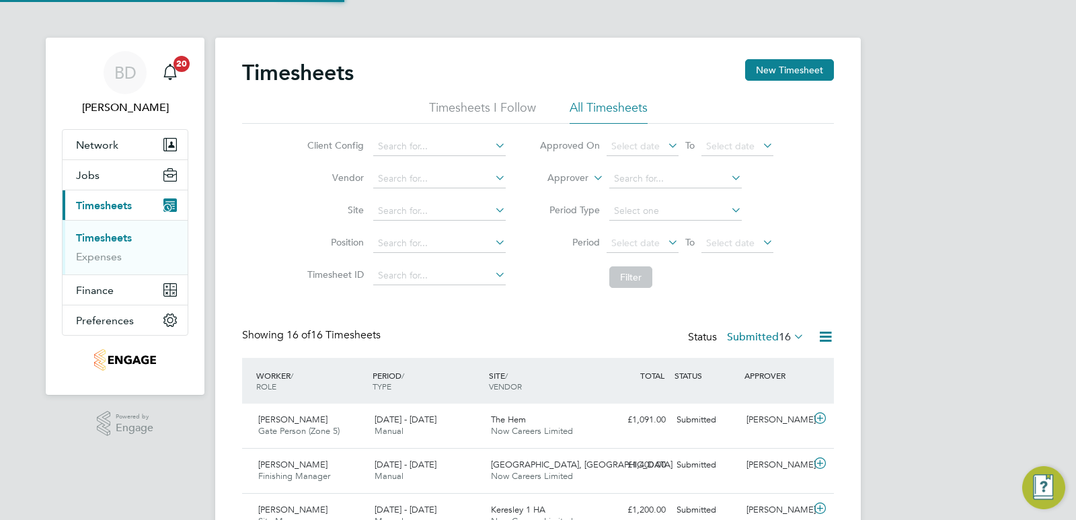
scroll to position [34, 117]
